Goal: Check status: Check status

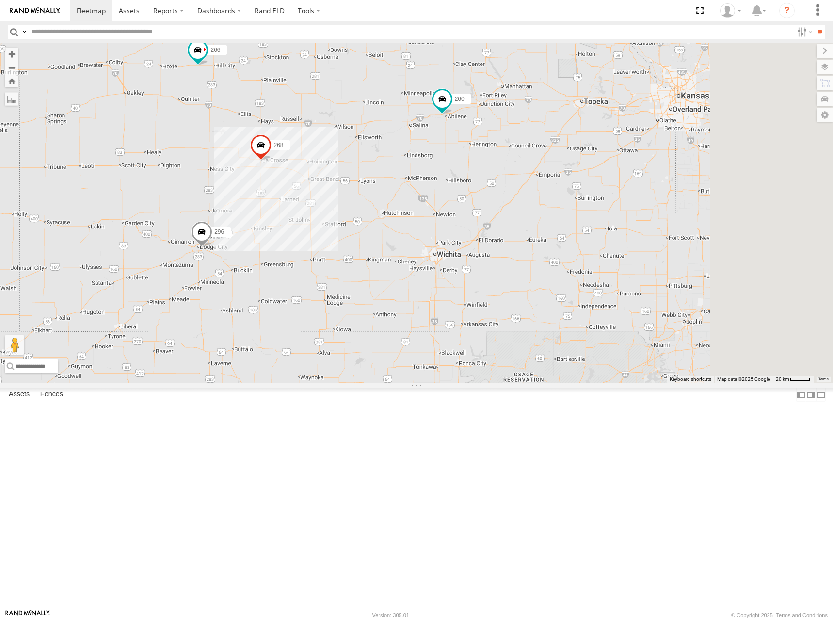
drag, startPoint x: 589, startPoint y: 251, endPoint x: 462, endPoint y: 295, distance: 133.9
click at [462, 295] on div "246 296 268 264 266 260" at bounding box center [416, 213] width 833 height 340
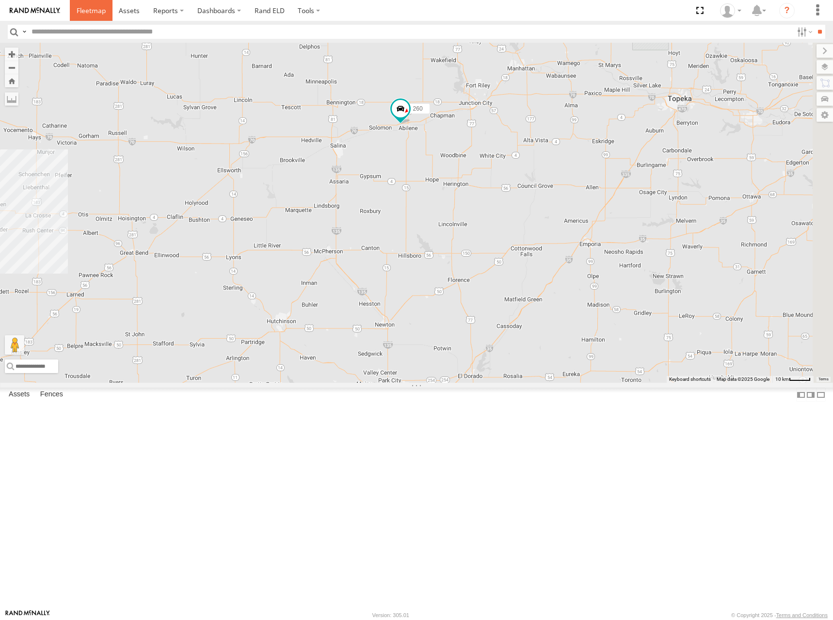
click at [99, 15] on span at bounding box center [91, 10] width 29 height 9
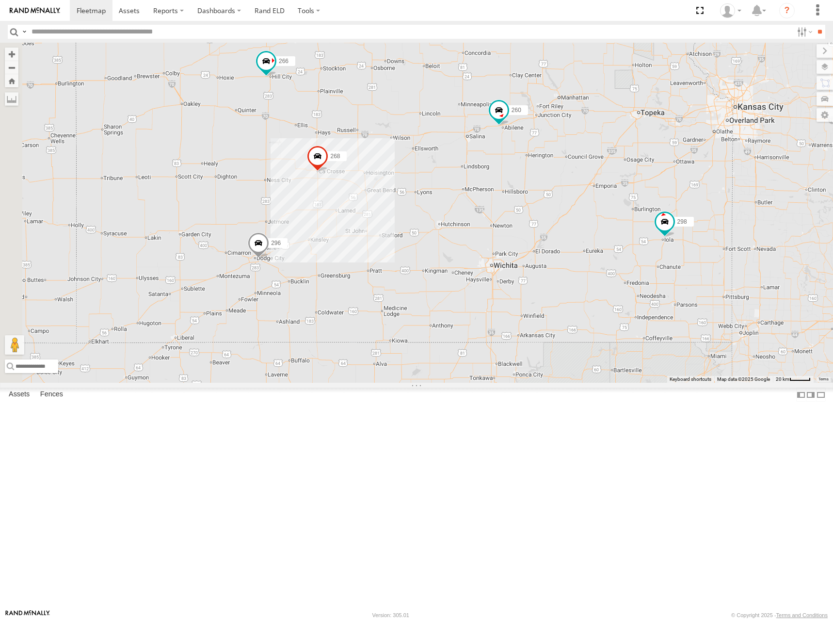
drag, startPoint x: 521, startPoint y: 268, endPoint x: 584, endPoint y: 276, distance: 63.6
click at [584, 276] on div "264 246 298 296 268 266 260" at bounding box center [416, 213] width 833 height 340
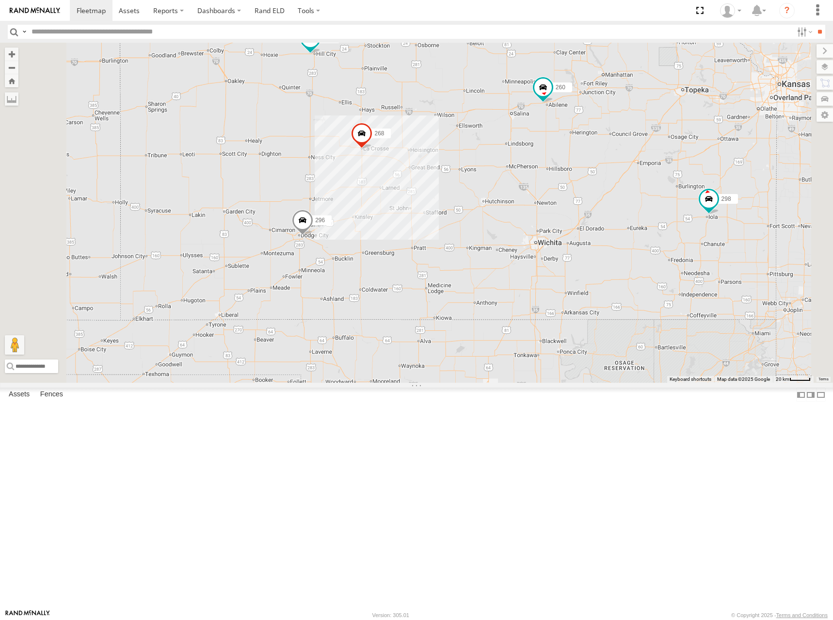
drag, startPoint x: 539, startPoint y: 284, endPoint x: 567, endPoint y: 263, distance: 34.3
click at [567, 263] on div "264 246 298 296 268 266 260" at bounding box center [416, 213] width 833 height 340
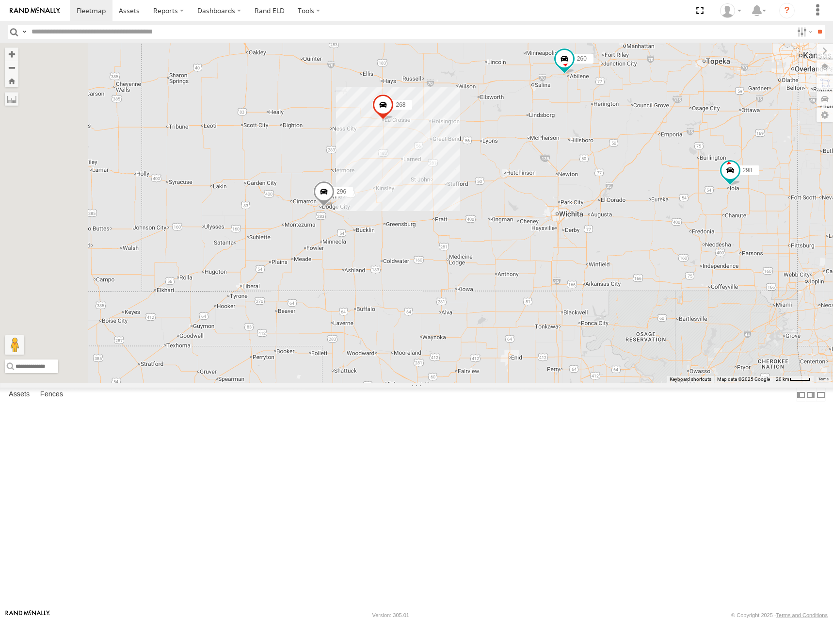
drag, startPoint x: 563, startPoint y: 286, endPoint x: 585, endPoint y: 256, distance: 37.1
click at [585, 256] on div "264 246 298 296 268 266 260" at bounding box center [416, 213] width 833 height 340
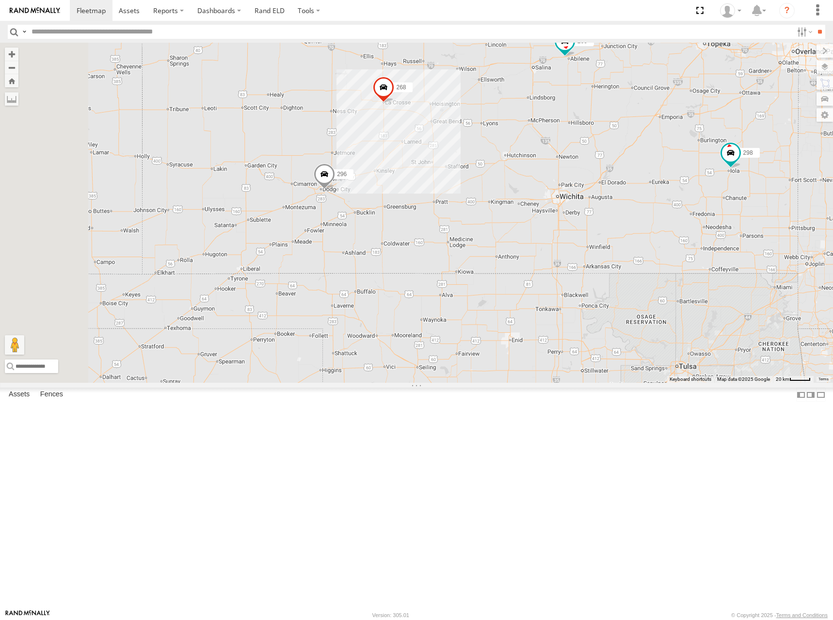
drag, startPoint x: 565, startPoint y: 291, endPoint x: 565, endPoint y: 271, distance: 20.8
click at [565, 271] on div "264 246 298 296 268 266 260" at bounding box center [416, 213] width 833 height 340
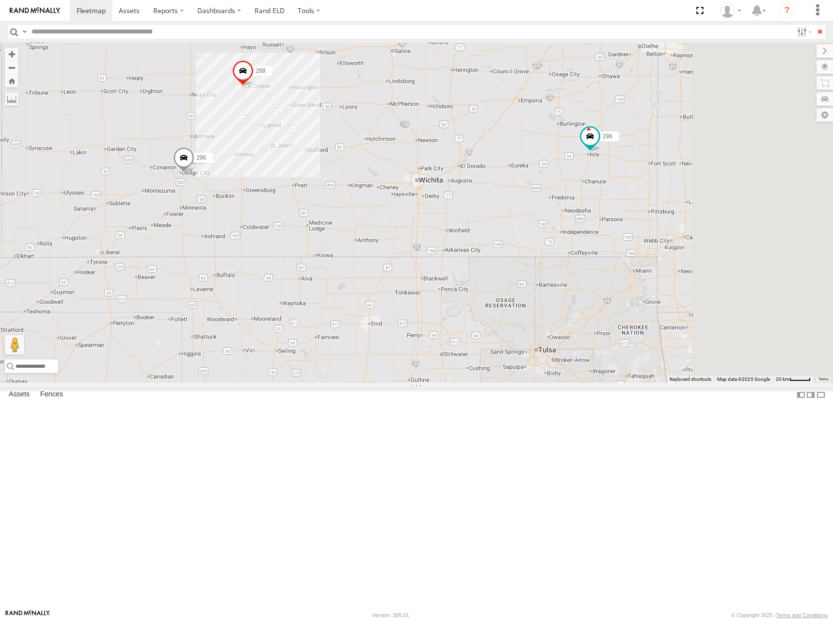
drag, startPoint x: 562, startPoint y: 309, endPoint x: 424, endPoint y: 294, distance: 139.5
click at [424, 294] on div "264 246 298 296 268 266 260" at bounding box center [416, 213] width 833 height 340
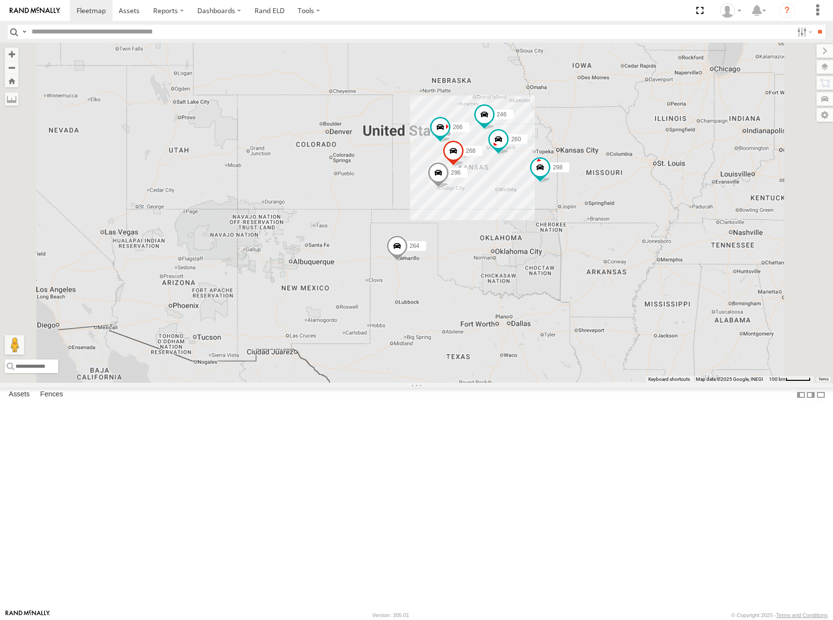
drag, startPoint x: 608, startPoint y: 251, endPoint x: 605, endPoint y: 281, distance: 30.2
click at [605, 281] on div "264 246 298 296 268 266 260" at bounding box center [416, 213] width 833 height 340
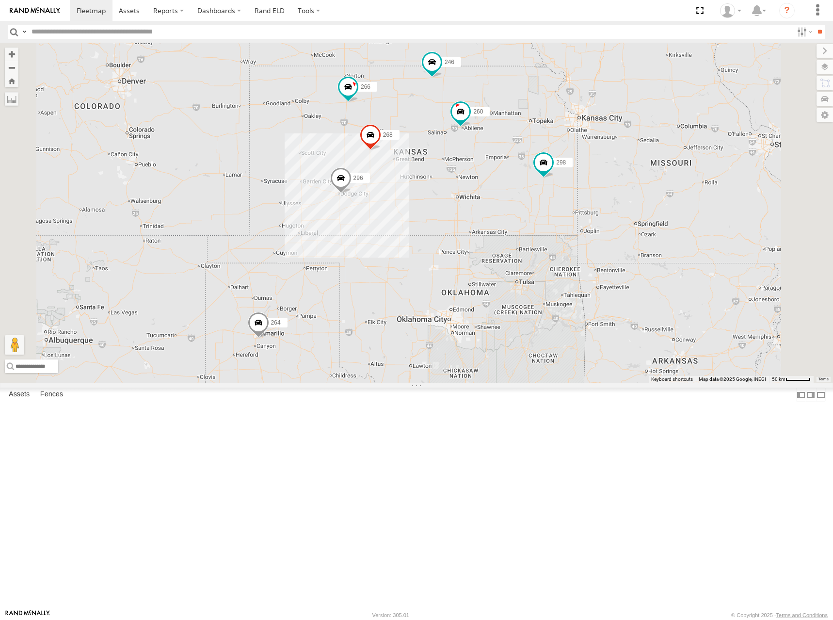
drag, startPoint x: 521, startPoint y: 251, endPoint x: 561, endPoint y: 268, distance: 43.9
click at [561, 268] on div "246 298 296 268 264 266 260" at bounding box center [416, 213] width 833 height 340
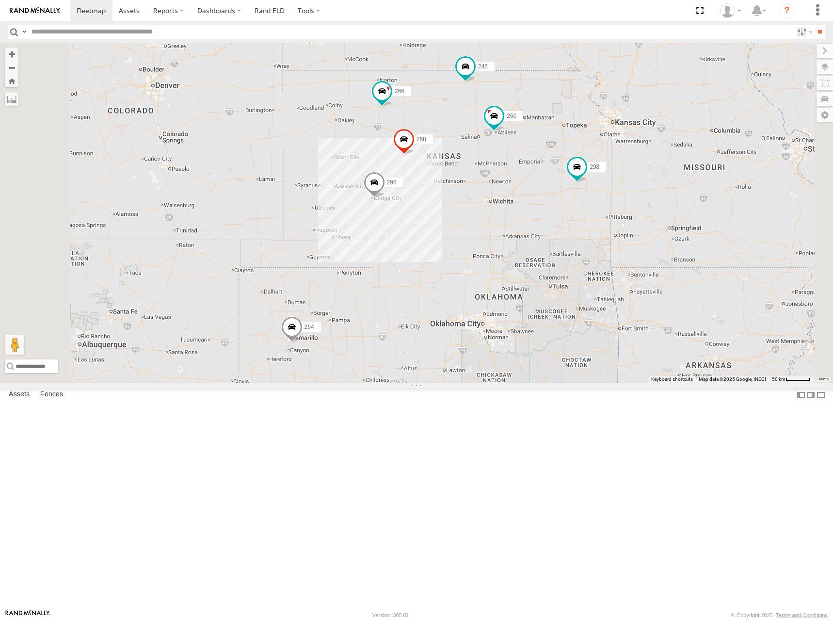
drag, startPoint x: 648, startPoint y: 178, endPoint x: 662, endPoint y: 193, distance: 21.3
click at [662, 193] on div "246 298 296 268 264 266 260" at bounding box center [416, 213] width 833 height 340
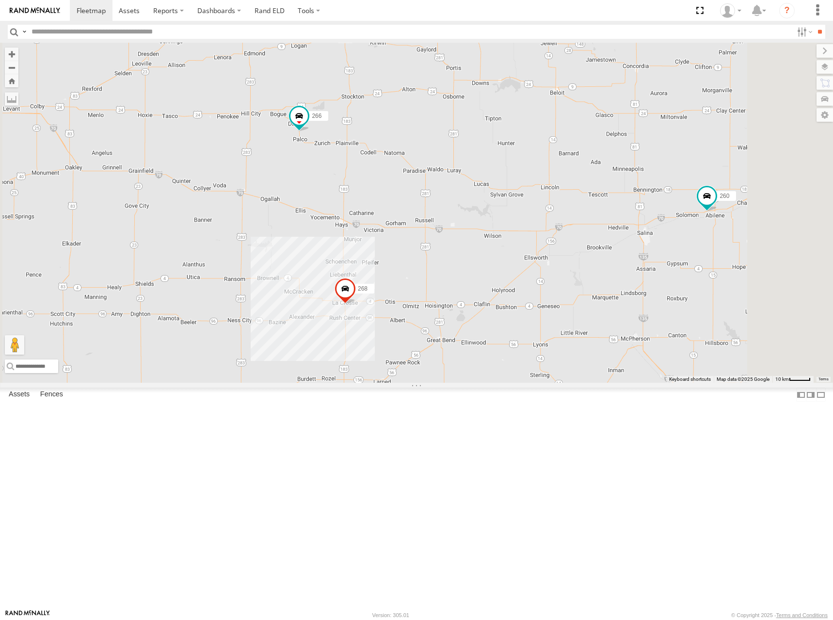
drag, startPoint x: 381, startPoint y: 347, endPoint x: 635, endPoint y: 182, distance: 303.3
click at [633, 182] on div "268 266 246 296 260" at bounding box center [416, 213] width 833 height 340
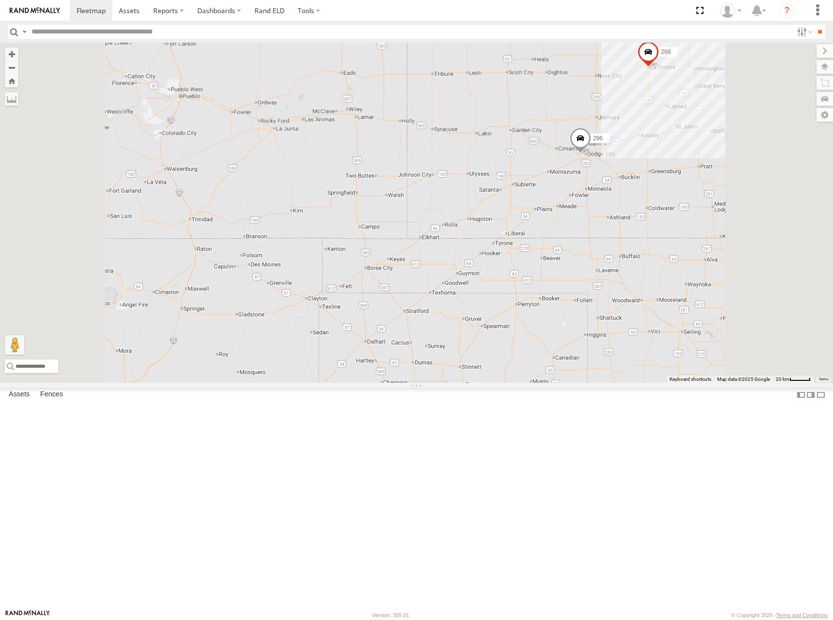
drag, startPoint x: 597, startPoint y: 209, endPoint x: 527, endPoint y: 216, distance: 70.7
click at [509, 206] on div "268 266 246 296 260 264" at bounding box center [416, 213] width 833 height 340
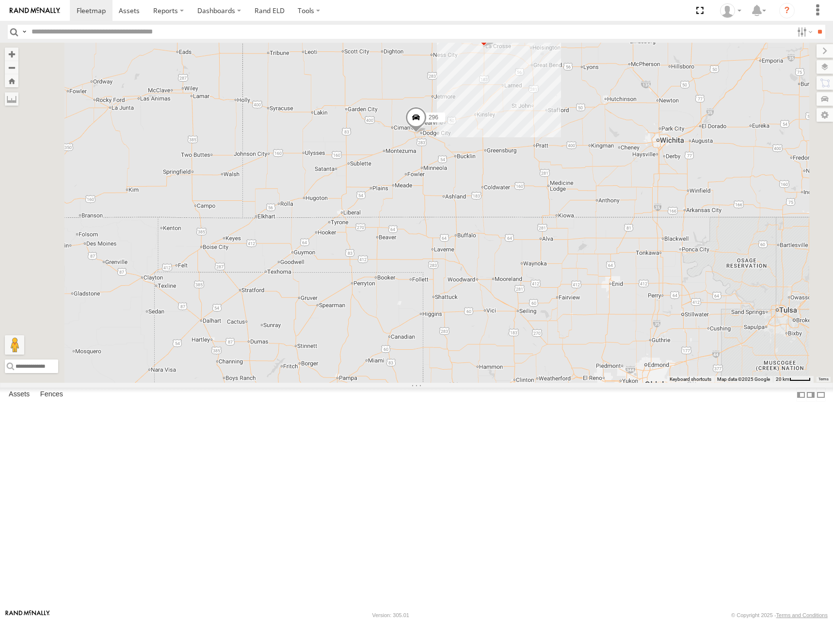
drag, startPoint x: 666, startPoint y: 163, endPoint x: 634, endPoint y: 191, distance: 41.9
click at [634, 191] on div "268 266 246 296 260 264" at bounding box center [416, 213] width 833 height 340
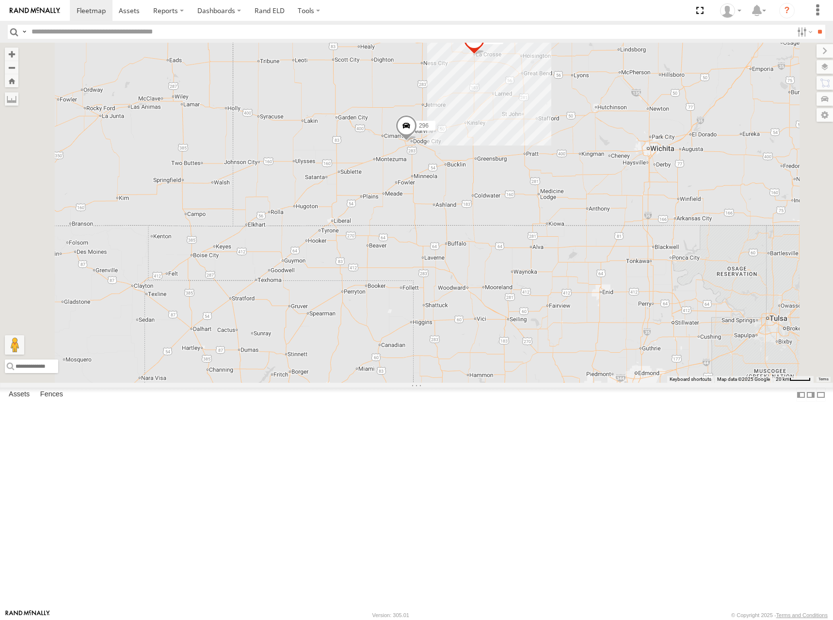
drag, startPoint x: 671, startPoint y: 139, endPoint x: 659, endPoint y: 154, distance: 19.1
click at [659, 154] on div "268 266 246 296 260 264" at bounding box center [416, 213] width 833 height 340
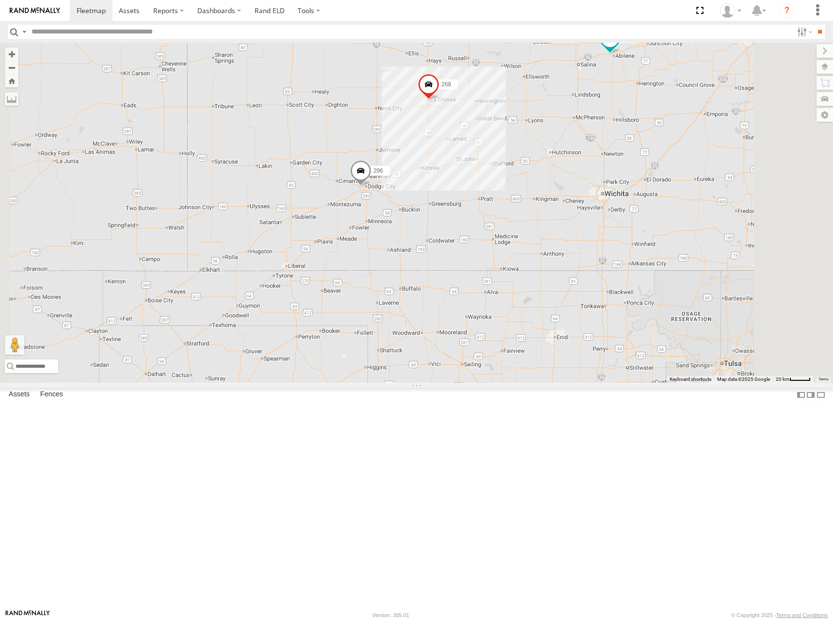
drag, startPoint x: 664, startPoint y: 135, endPoint x: 644, endPoint y: 149, distance: 24.3
click at [644, 149] on div "268 266 246 296 260 264" at bounding box center [416, 213] width 833 height 340
click at [88, 12] on span at bounding box center [91, 10] width 29 height 9
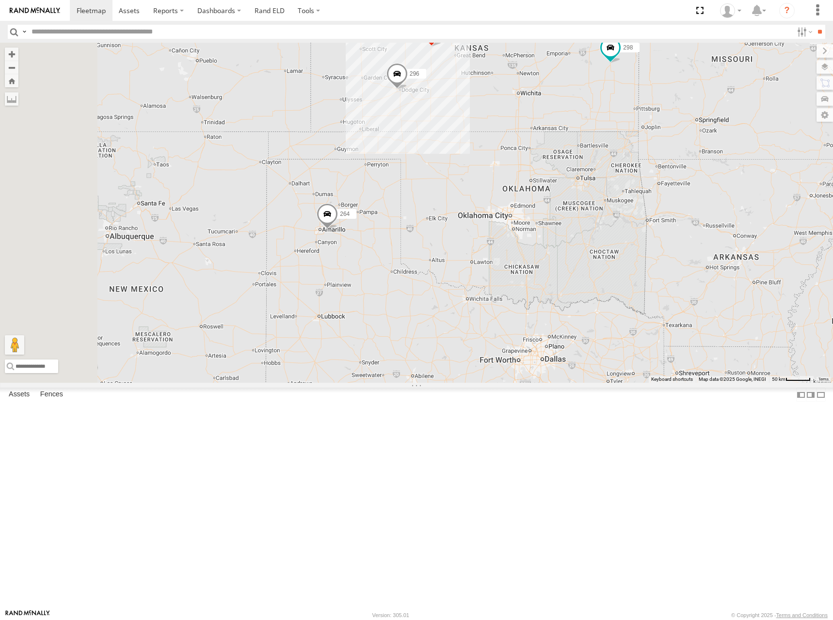
drag, startPoint x: 397, startPoint y: 374, endPoint x: 444, endPoint y: 279, distance: 106.0
click at [444, 279] on div "264 246 298 296 268 266 260" at bounding box center [416, 213] width 833 height 340
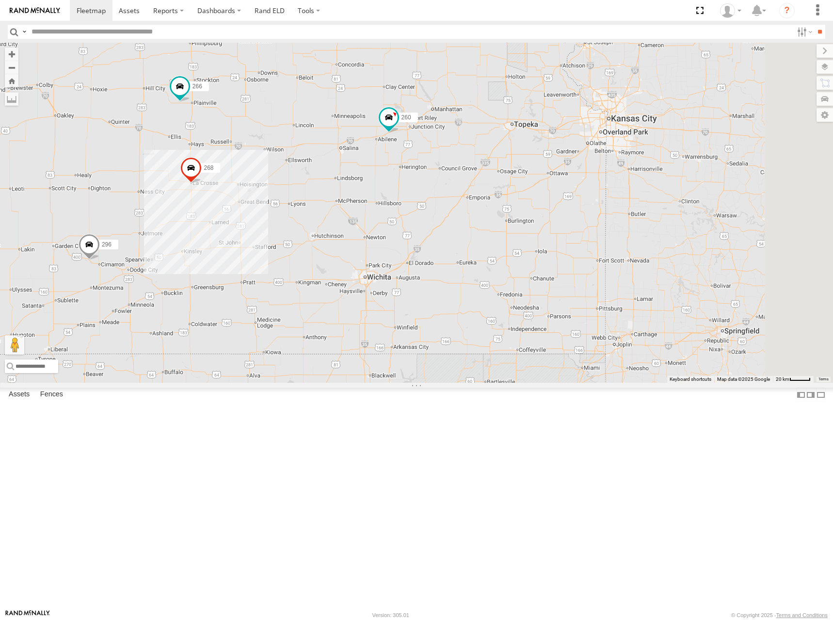
drag, startPoint x: 645, startPoint y: 252, endPoint x: 405, endPoint y: 425, distance: 295.9
click at [405, 383] on div "296 268 264 266 260" at bounding box center [416, 213] width 833 height 340
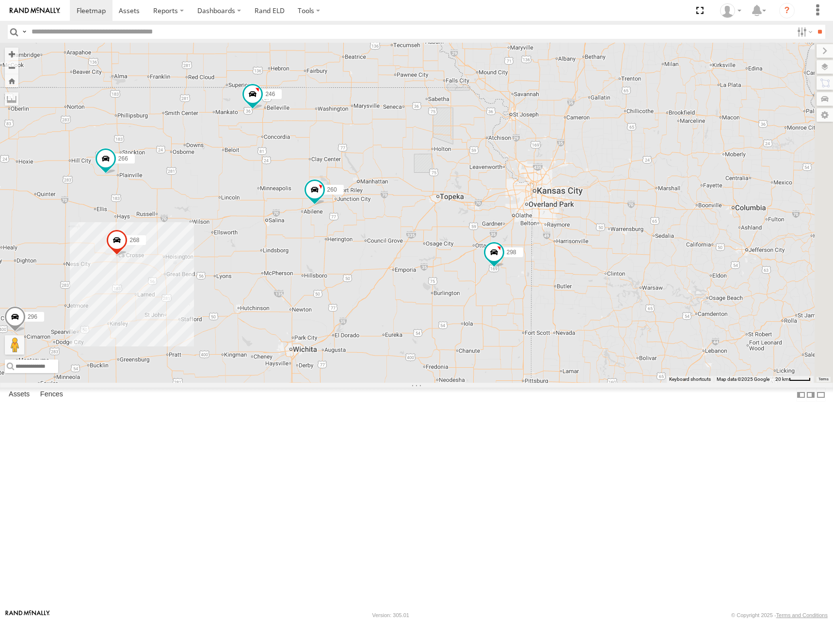
drag, startPoint x: 480, startPoint y: 328, endPoint x: 502, endPoint y: 296, distance: 39.4
click at [502, 296] on div "296 268 264 266 260 246 298" at bounding box center [416, 213] width 833 height 340
click at [100, 8] on span at bounding box center [91, 10] width 29 height 9
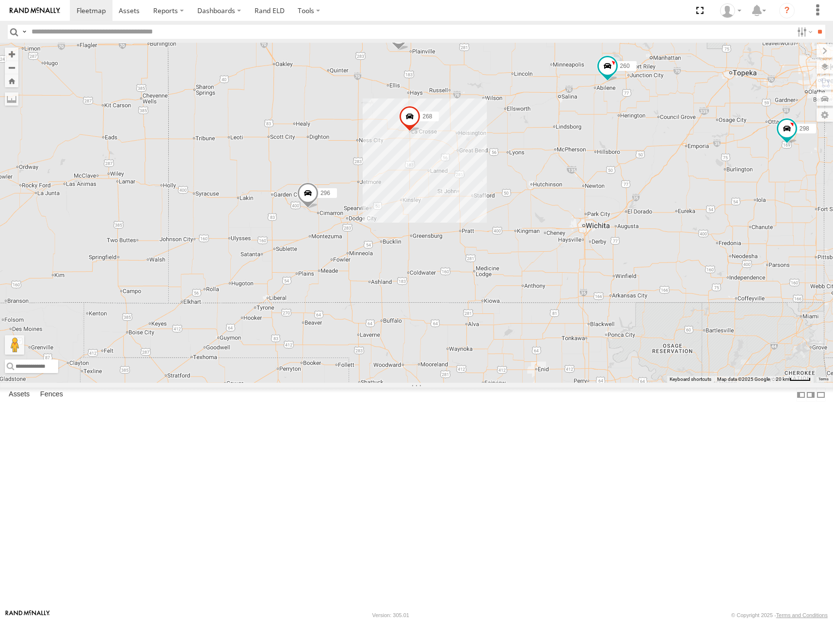
drag, startPoint x: 540, startPoint y: 242, endPoint x: 604, endPoint y: 274, distance: 71.6
click at [604, 274] on div "264 246 298 296 268 266 260" at bounding box center [416, 213] width 833 height 340
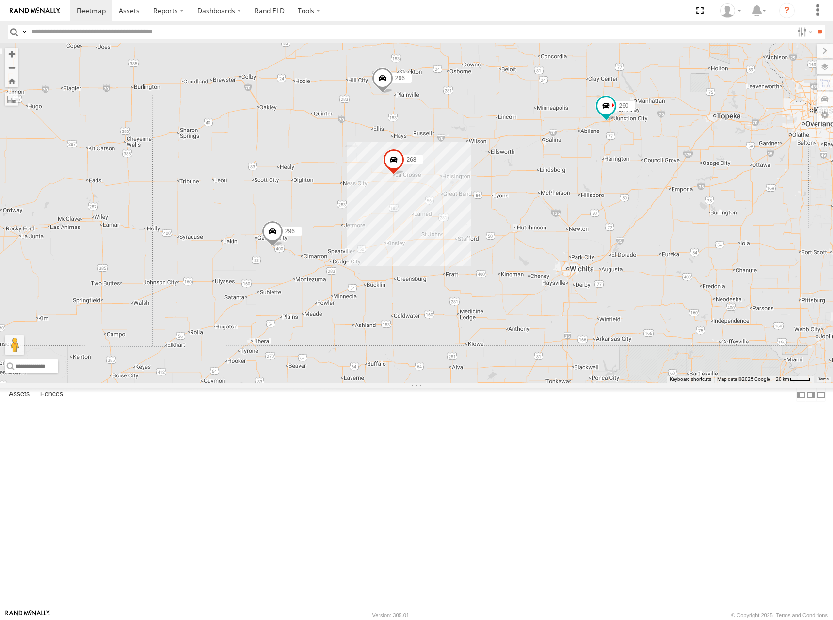
drag, startPoint x: 647, startPoint y: 258, endPoint x: 631, endPoint y: 304, distance: 48.3
click at [631, 304] on div "246 296 268 266 260" at bounding box center [416, 213] width 833 height 340
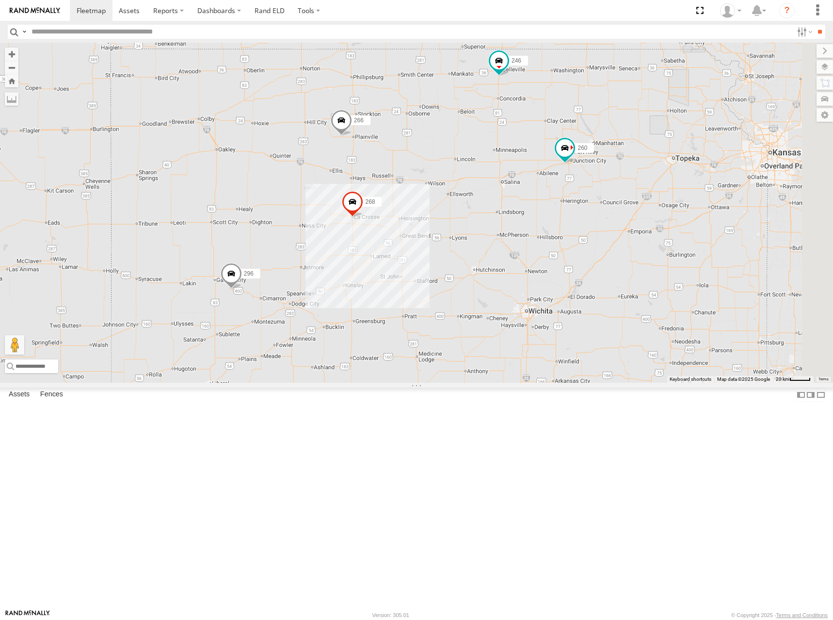
drag, startPoint x: 630, startPoint y: 269, endPoint x: 600, endPoint y: 294, distance: 39.6
click at [600, 294] on div "246 296 268 266 260" at bounding box center [416, 213] width 833 height 340
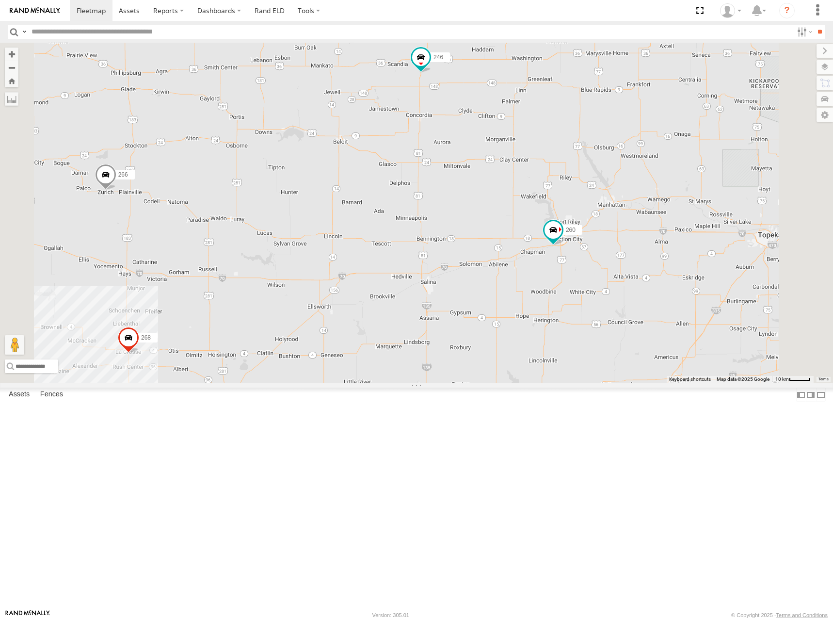
drag, startPoint x: 568, startPoint y: 272, endPoint x: 538, endPoint y: 271, distance: 30.1
click at [538, 271] on div "246 296 268 266 260" at bounding box center [416, 213] width 833 height 340
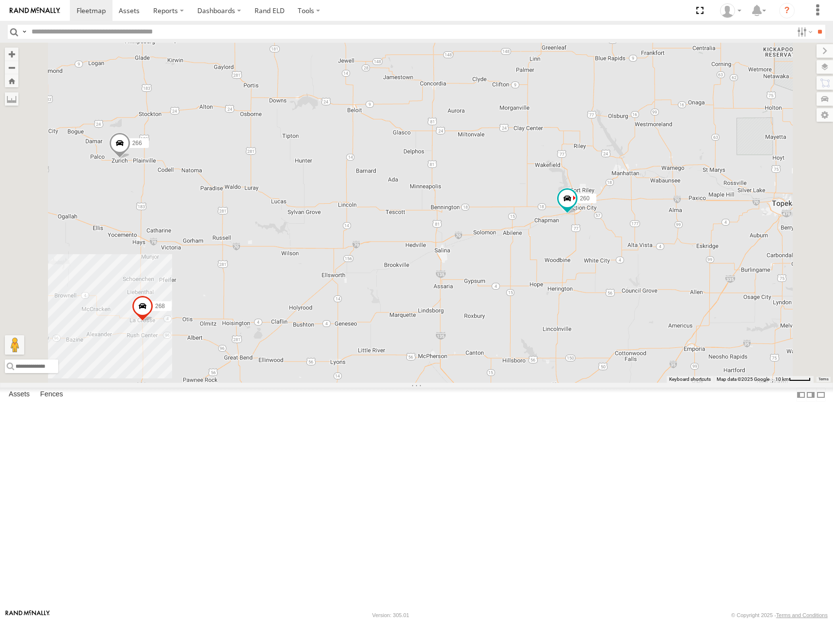
drag, startPoint x: 500, startPoint y: 370, endPoint x: 642, endPoint y: 335, distance: 145.9
click at [642, 335] on div "246 296 268 266 260" at bounding box center [416, 213] width 833 height 340
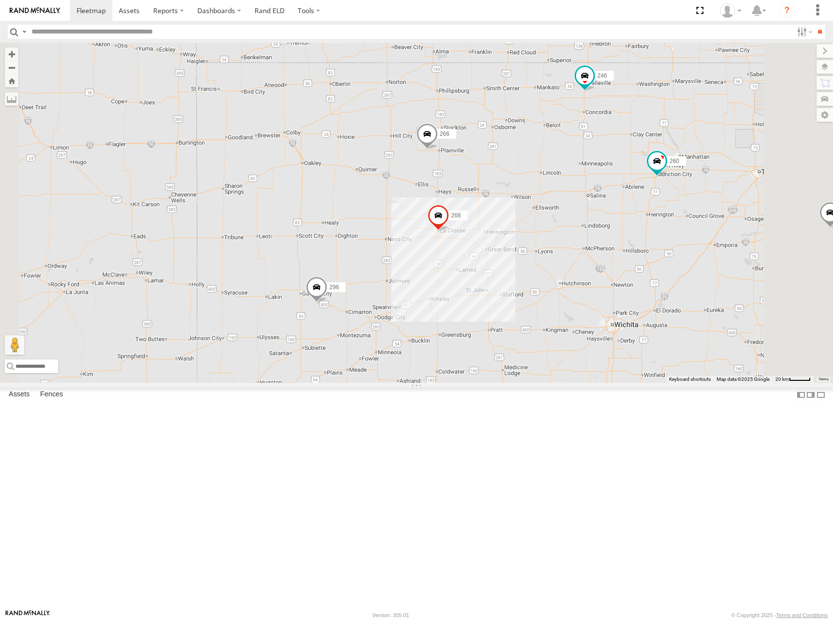
drag, startPoint x: 503, startPoint y: 291, endPoint x: 525, endPoint y: 269, distance: 30.9
click at [525, 269] on div "246 296 268 266 260" at bounding box center [416, 213] width 833 height 340
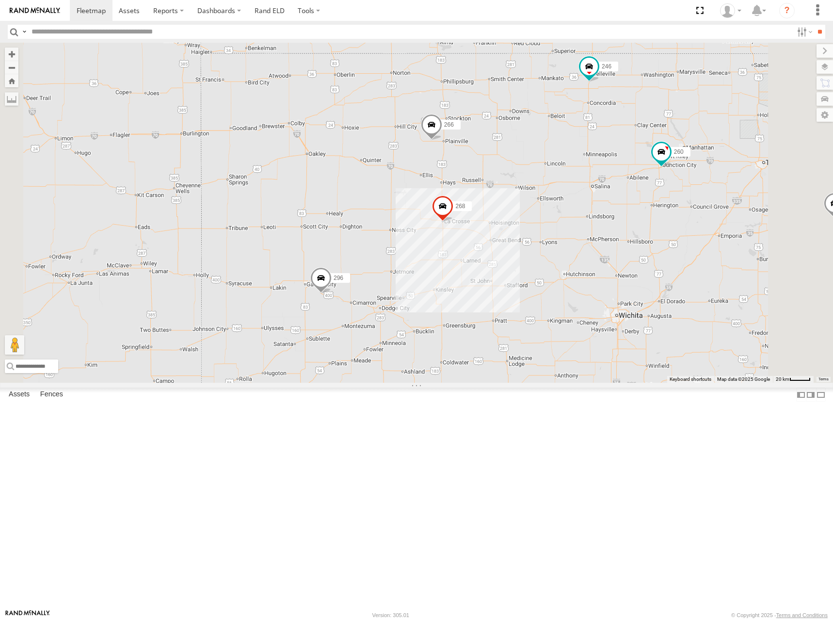
drag, startPoint x: 473, startPoint y: 350, endPoint x: 488, endPoint y: 332, distance: 23.5
click at [488, 332] on div "246 296 268 266 260" at bounding box center [416, 213] width 833 height 340
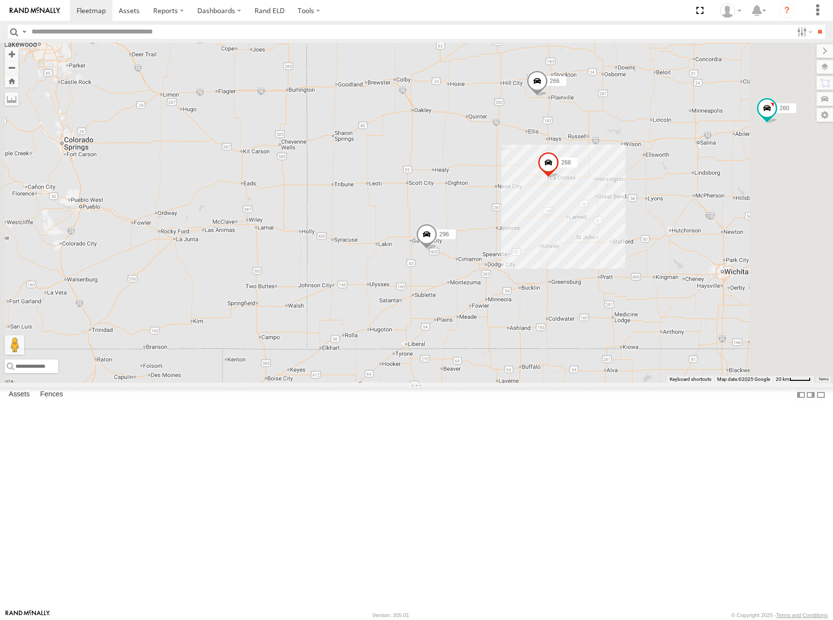
drag, startPoint x: 766, startPoint y: 247, endPoint x: 548, endPoint y: 283, distance: 221.1
click at [548, 283] on div "246 296 268 266 260" at bounding box center [416, 213] width 833 height 340
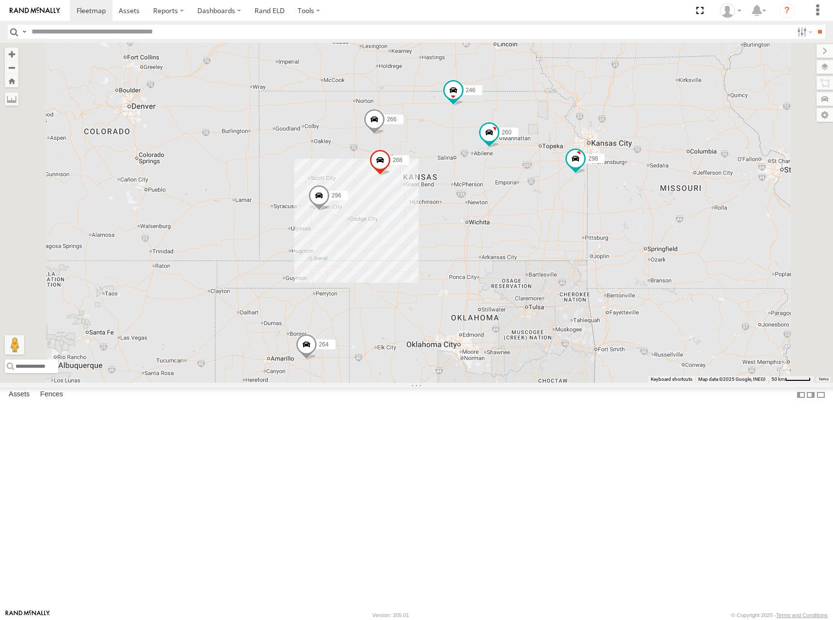
click at [570, 345] on div "246 296 268 264 266 260 298" at bounding box center [416, 213] width 833 height 340
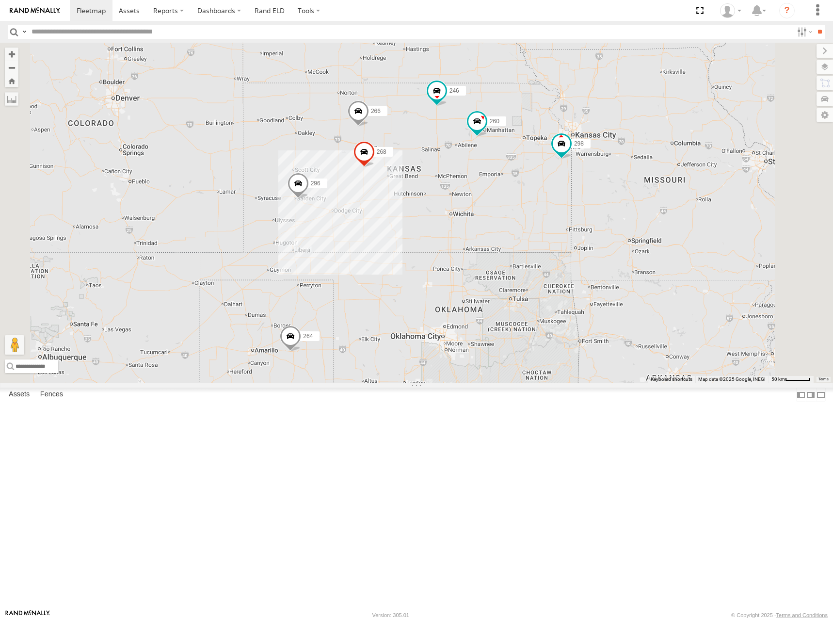
drag, startPoint x: 585, startPoint y: 274, endPoint x: 571, endPoint y: 263, distance: 18.6
click at [571, 263] on div "246 298 296 268 264 266 260" at bounding box center [416, 213] width 833 height 340
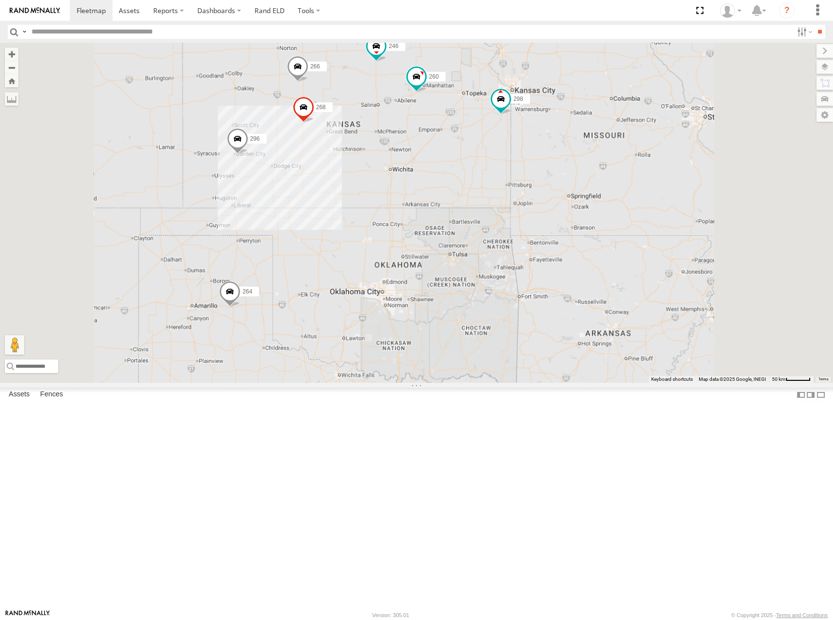
drag, startPoint x: 484, startPoint y: 241, endPoint x: 488, endPoint y: 236, distance: 6.6
click at [488, 236] on div "246 298 296 268 264 266 260" at bounding box center [416, 213] width 833 height 340
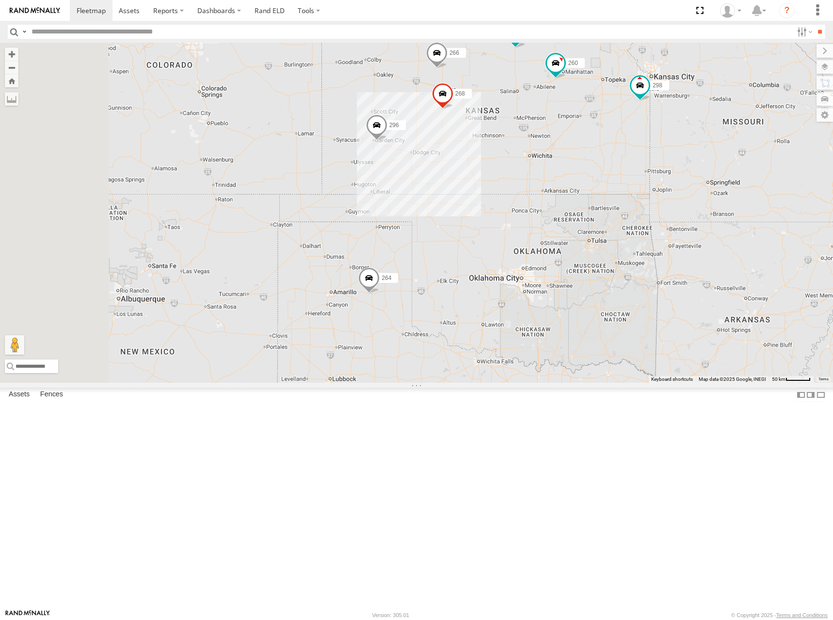
drag, startPoint x: 550, startPoint y: 241, endPoint x: 669, endPoint y: 235, distance: 119.4
click at [669, 235] on div "246 298 296 268 264 266 260" at bounding box center [416, 213] width 833 height 340
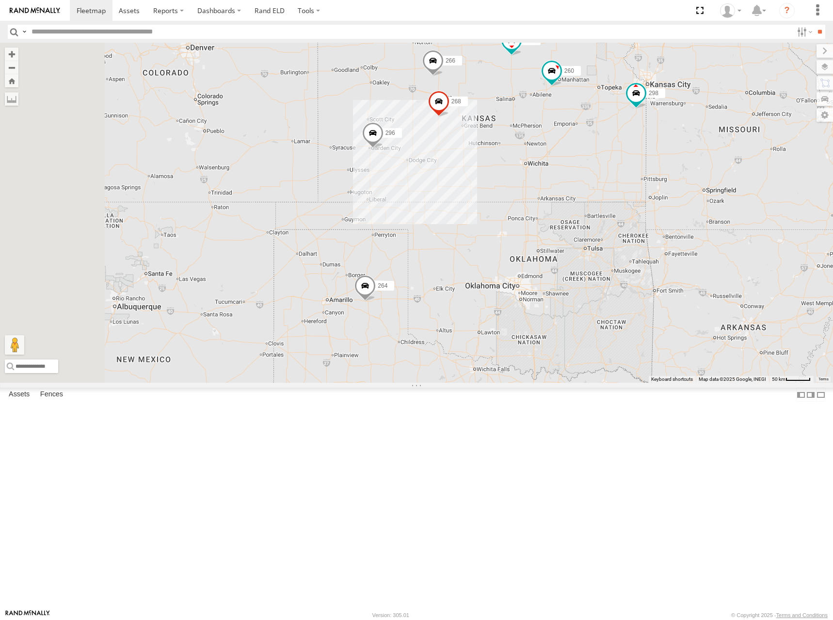
drag, startPoint x: 629, startPoint y: 208, endPoint x: 625, endPoint y: 217, distance: 9.8
click at [625, 217] on div "246 298 296 268 264 266 260" at bounding box center [416, 213] width 833 height 340
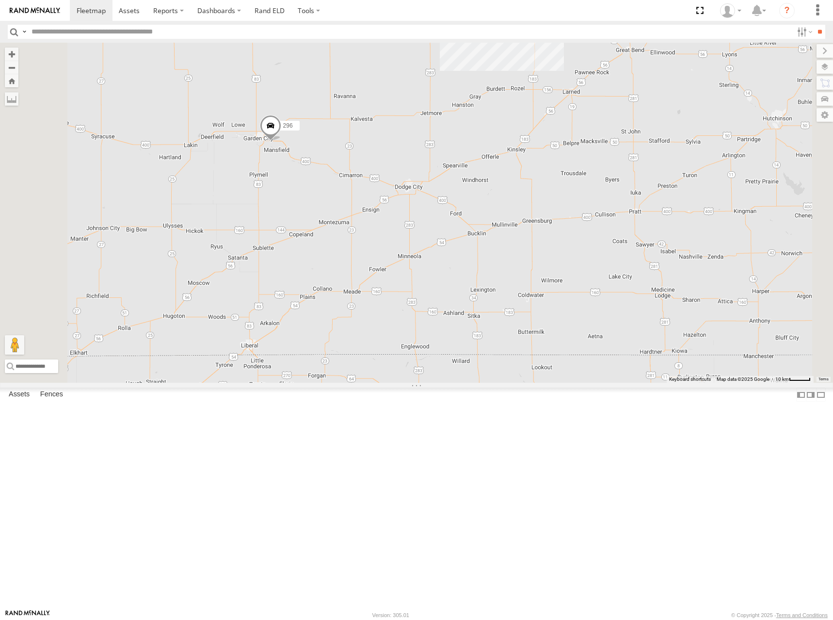
drag, startPoint x: 604, startPoint y: 208, endPoint x: 545, endPoint y: 294, distance: 104.5
click at [545, 294] on div "246 298 296 268 264 266 260" at bounding box center [416, 213] width 833 height 340
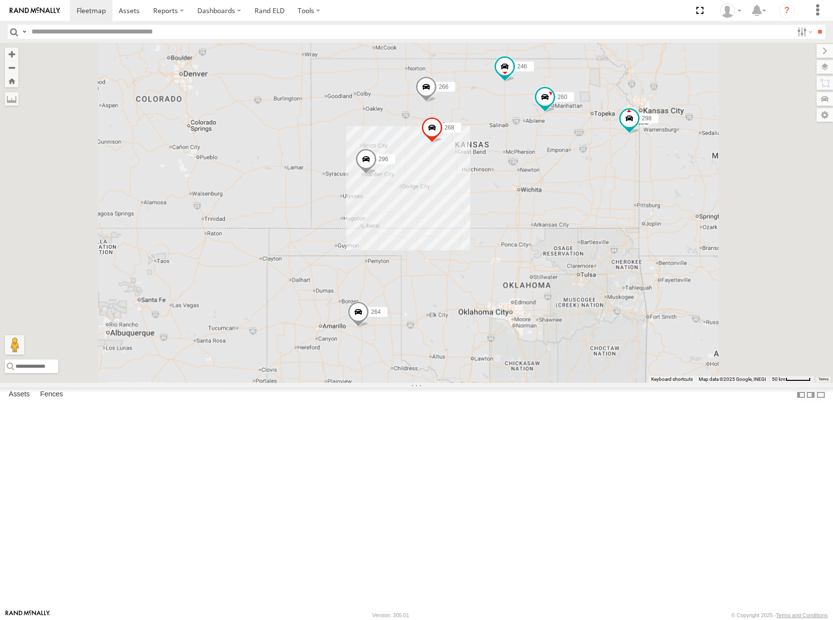
drag, startPoint x: 637, startPoint y: 278, endPoint x: 637, endPoint y: 259, distance: 18.4
click at [637, 259] on div "246 298 296 268 264 266 260" at bounding box center [416, 213] width 833 height 340
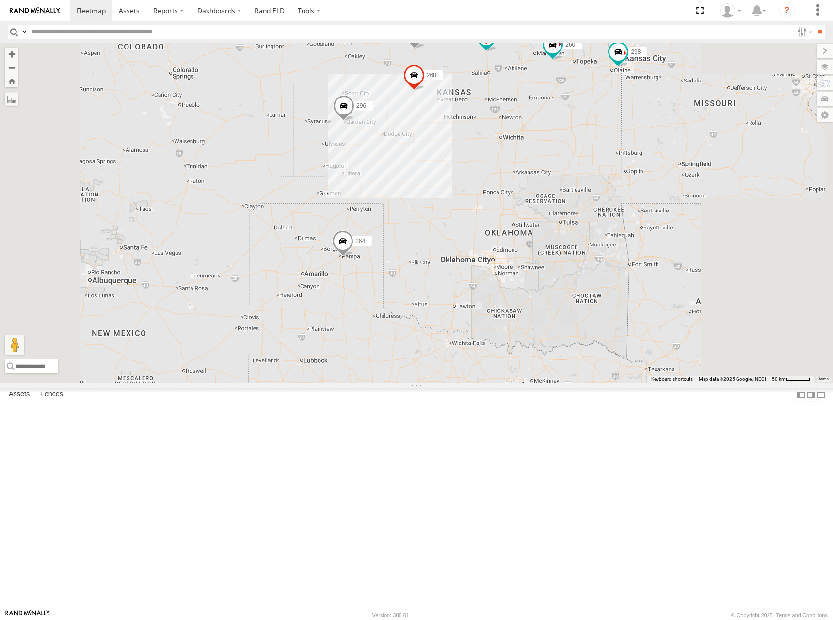
drag, startPoint x: 450, startPoint y: 227, endPoint x: 442, endPoint y: 195, distance: 32.9
click at [442, 195] on div "246 298 296 268 264 266 260" at bounding box center [416, 213] width 833 height 340
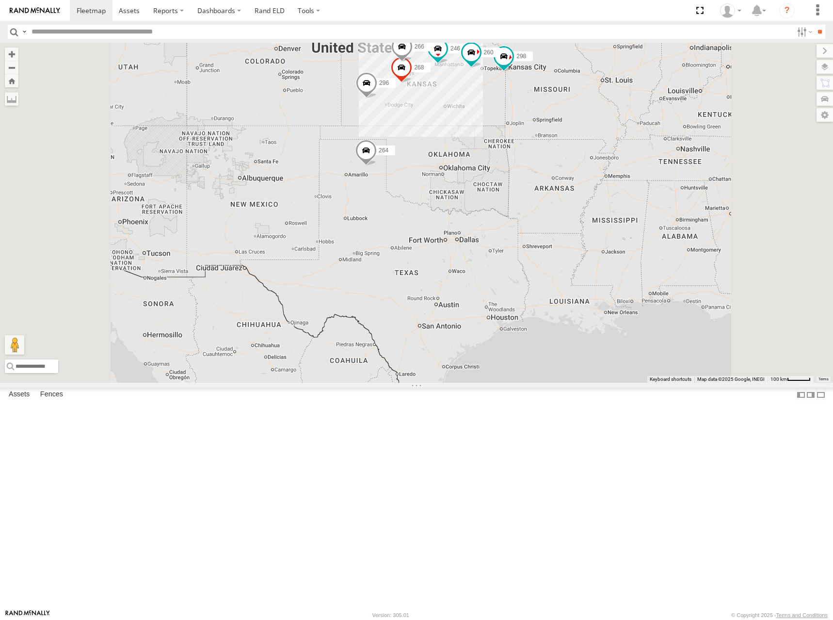
drag, startPoint x: 497, startPoint y: 148, endPoint x: 499, endPoint y: 143, distance: 5.7
click at [499, 143] on div "246 298 296 268 264 266 260" at bounding box center [416, 213] width 833 height 340
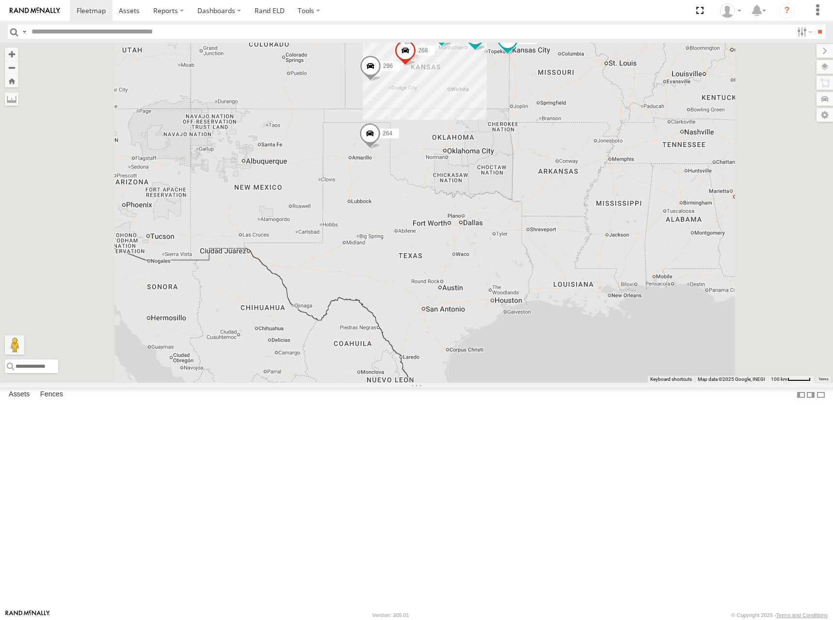
drag, startPoint x: 483, startPoint y: 142, endPoint x: 484, endPoint y: 132, distance: 10.2
click at [484, 132] on div "246 298 296 268 264 266 260" at bounding box center [416, 213] width 833 height 340
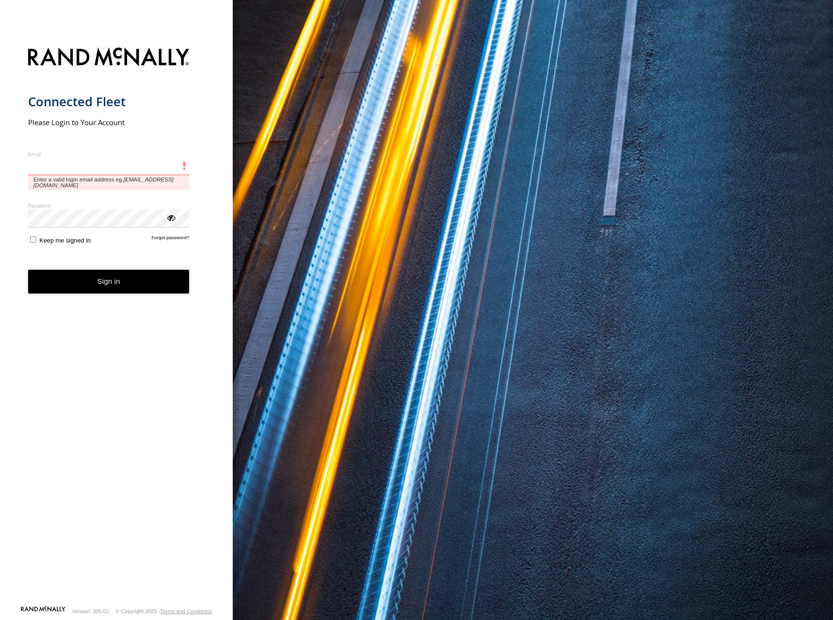
type input "**********"
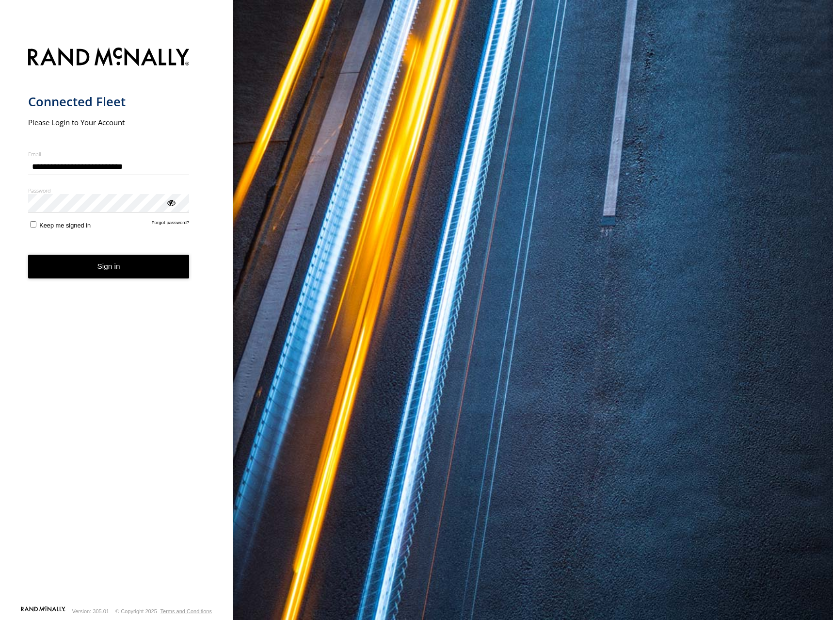
click at [109, 273] on button "Sign in" at bounding box center [108, 267] width 161 height 24
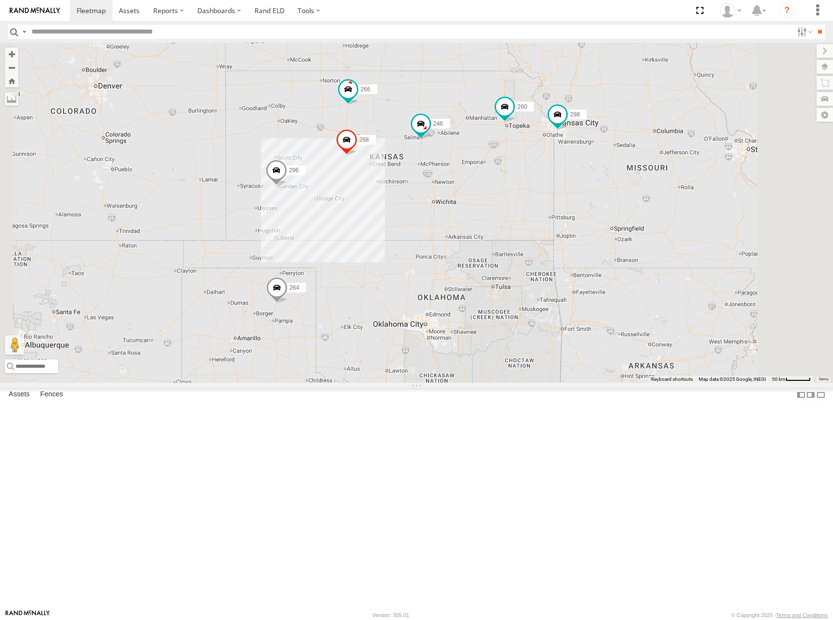
drag, startPoint x: 416, startPoint y: 252, endPoint x: 418, endPoint y: 235, distance: 17.1
click at [418, 235] on div "246 298 296 268 264 266 260" at bounding box center [416, 213] width 833 height 340
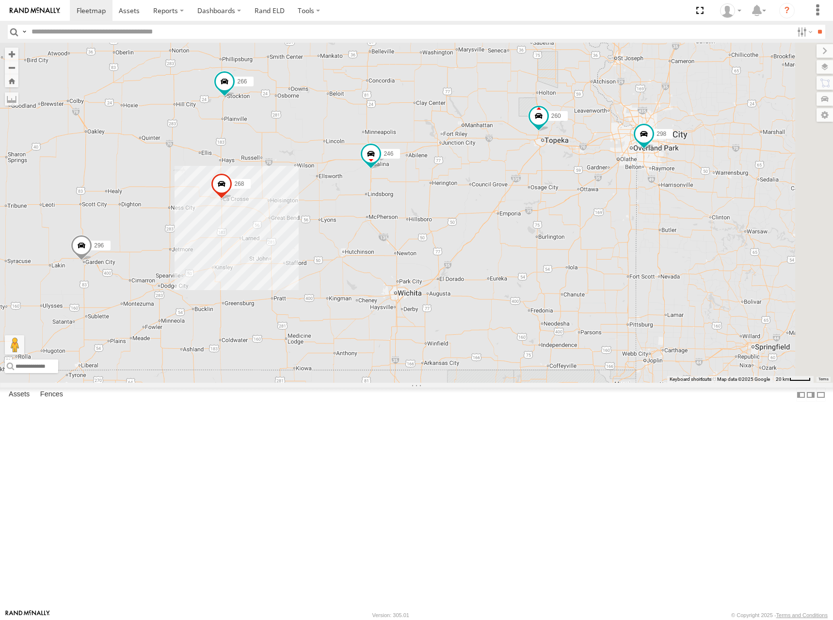
drag, startPoint x: 639, startPoint y: 248, endPoint x: 455, endPoint y: 346, distance: 208.0
click at [455, 346] on div "246 298 296 268 264 266 260" at bounding box center [416, 213] width 833 height 340
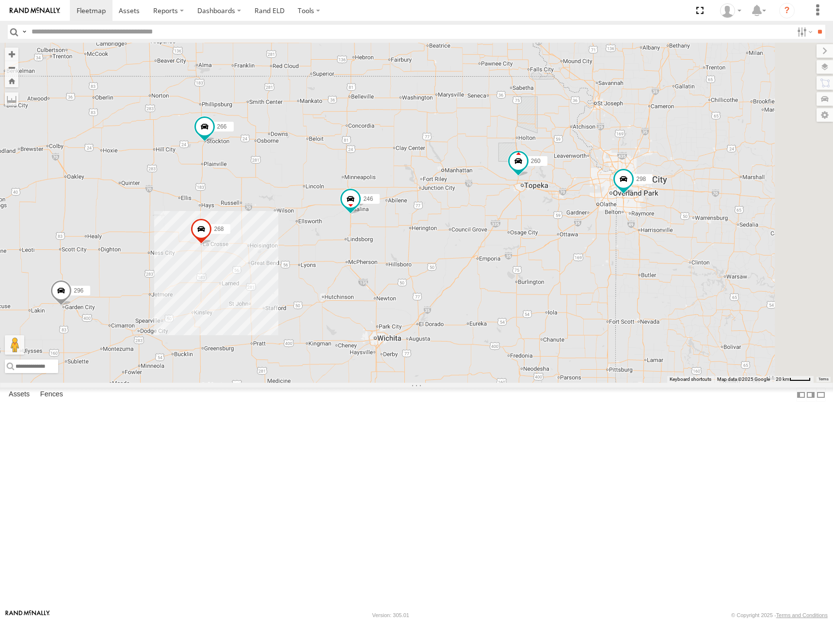
drag, startPoint x: 611, startPoint y: 179, endPoint x: 587, endPoint y: 236, distance: 62.1
click at [587, 236] on div "246 298 296 268 264 266 260" at bounding box center [416, 213] width 833 height 340
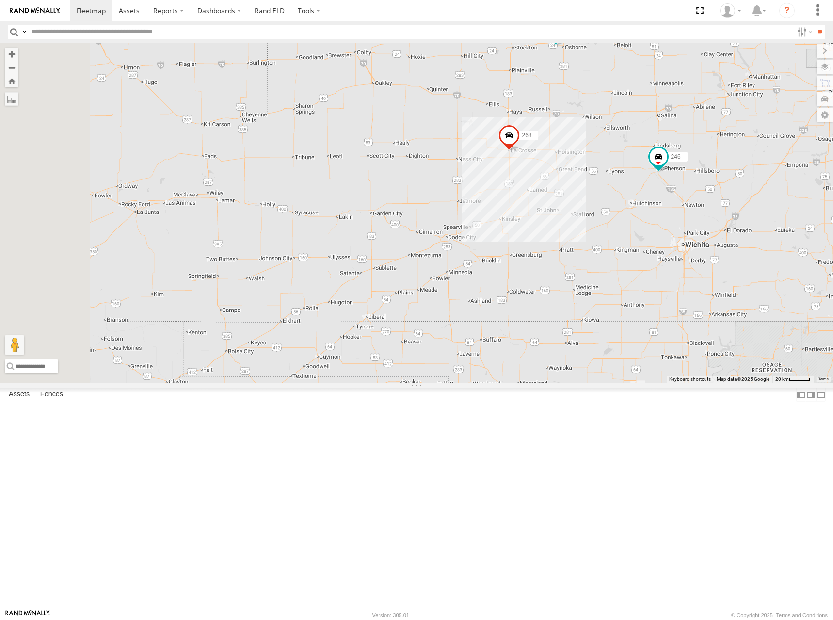
drag, startPoint x: 389, startPoint y: 313, endPoint x: 708, endPoint y: 212, distance: 335.2
click at [708, 212] on div "246 298 268 266 260" at bounding box center [416, 213] width 833 height 340
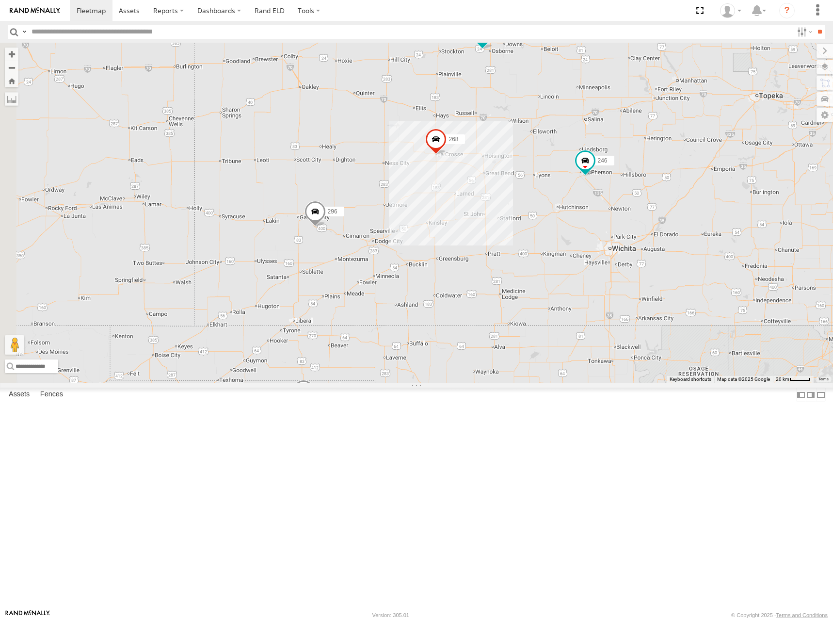
drag, startPoint x: 501, startPoint y: 301, endPoint x: 427, endPoint y: 304, distance: 74.3
click at [427, 304] on div "246 298 268 266 260 296 264" at bounding box center [416, 213] width 833 height 340
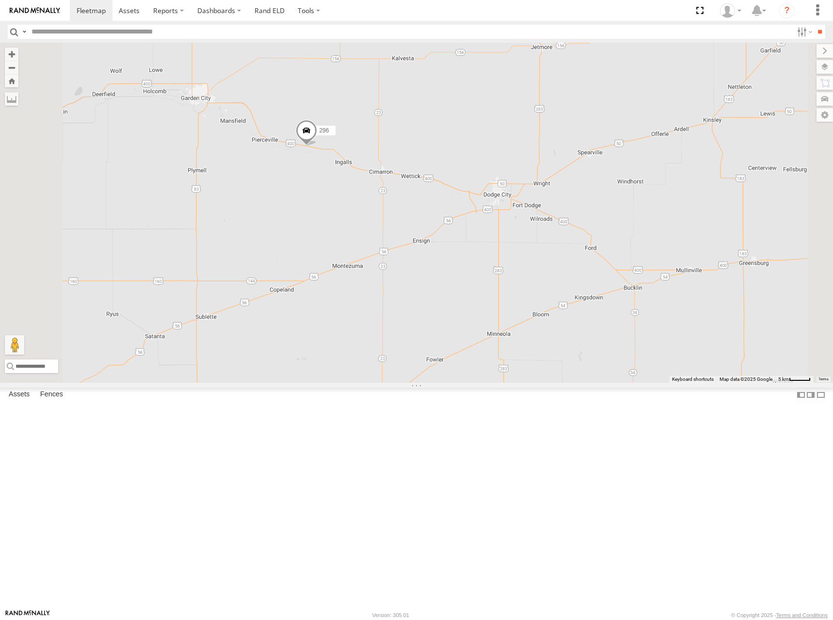
drag, startPoint x: 682, startPoint y: 234, endPoint x: 477, endPoint y: 249, distance: 205.1
click at [477, 249] on div "296" at bounding box center [416, 213] width 833 height 340
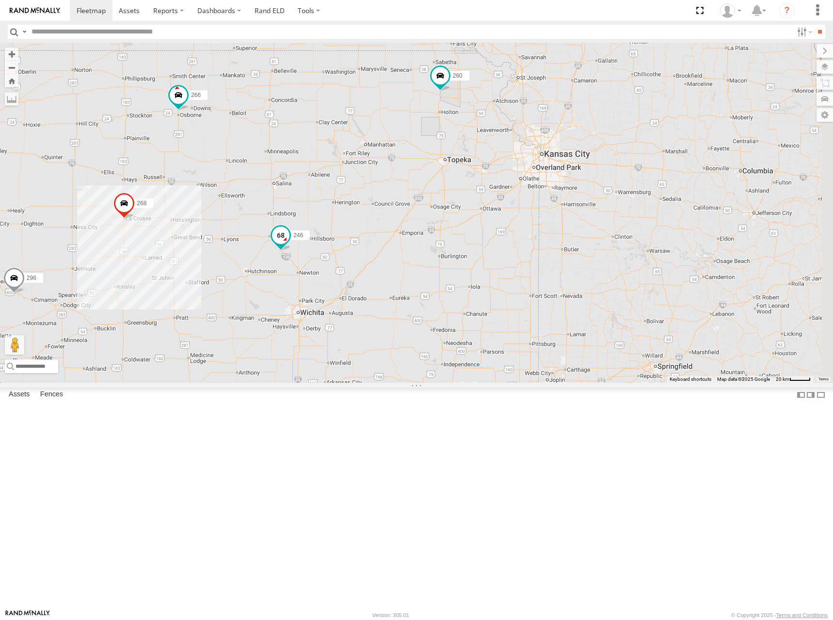
drag, startPoint x: 608, startPoint y: 234, endPoint x: 404, endPoint y: 367, distance: 243.1
click at [291, 250] on span at bounding box center [280, 237] width 21 height 26
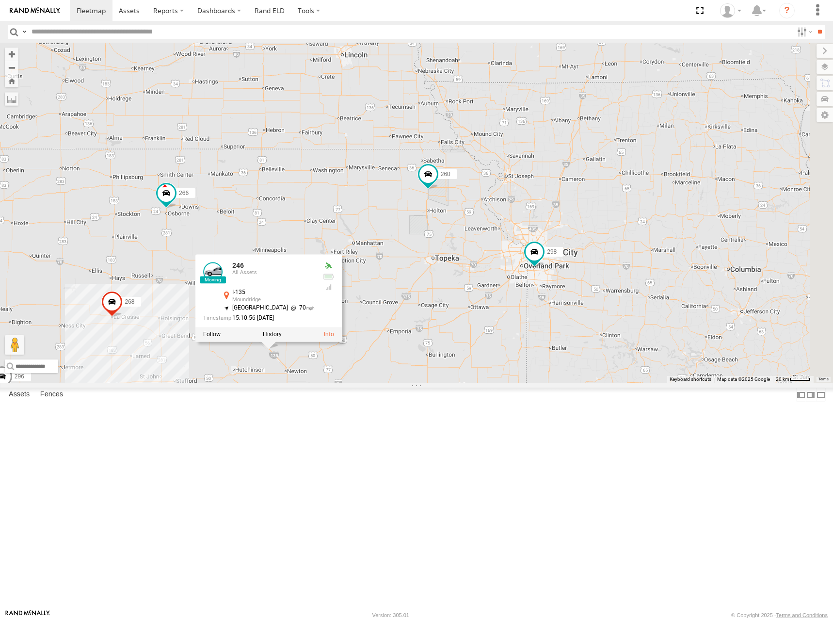
drag, startPoint x: 468, startPoint y: 248, endPoint x: 461, endPoint y: 356, distance: 108.3
click at [461, 356] on div "296 246 268 264 266 260 246 All Assets I-135 Moundridge 38.24468 , -97.53468 [G…" at bounding box center [416, 213] width 833 height 340
